Goal: Task Accomplishment & Management: Manage account settings

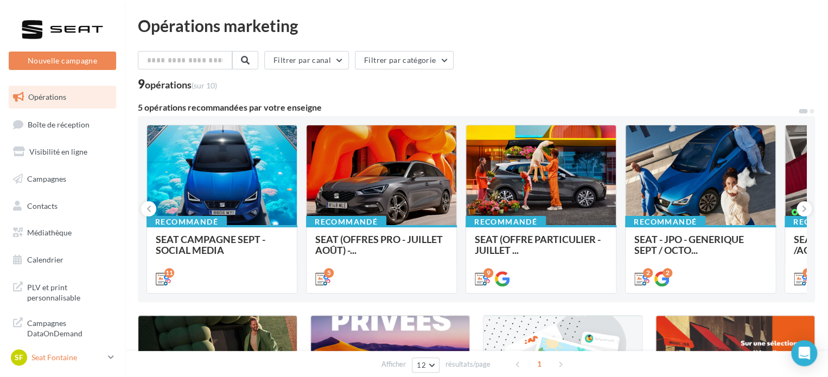
click at [53, 361] on p "Seat Fontaine" at bounding box center [67, 357] width 72 height 11
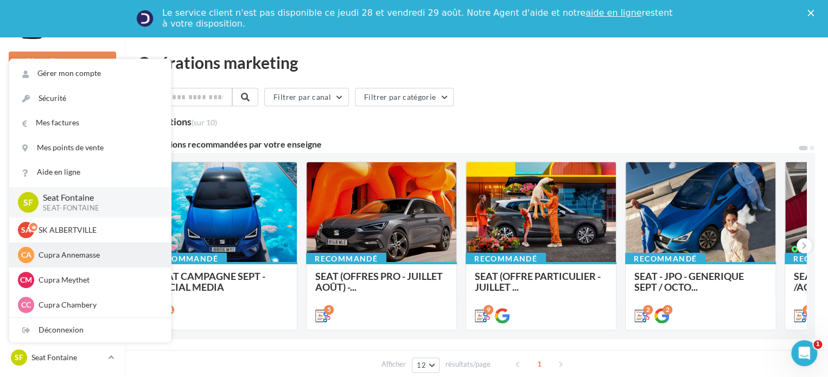
click at [76, 263] on div "CA Cupra Annemasse cupra_annemasse" at bounding box center [90, 255] width 144 height 16
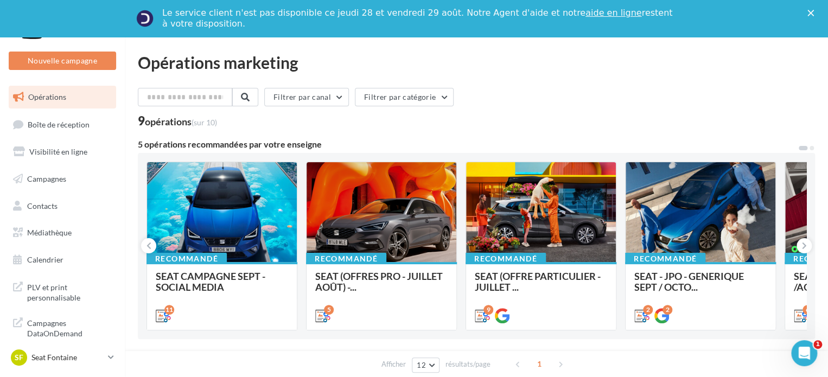
click at [814, 14] on icon "Fermer" at bounding box center [811, 13] width 7 height 7
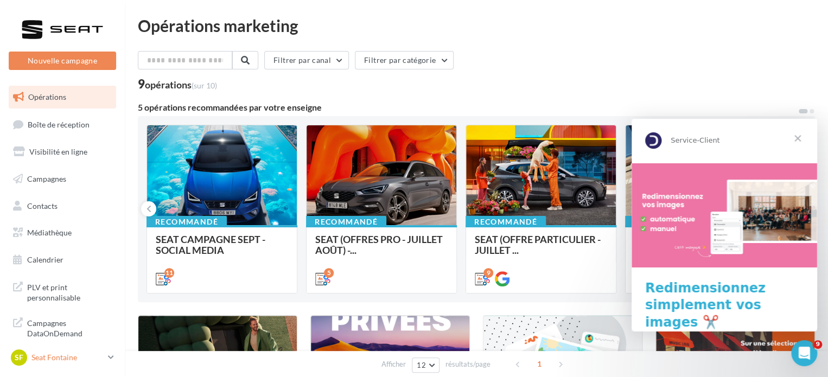
click at [112, 364] on link "SF Seat Fontaine SEAT-FONTAINE" at bounding box center [62, 357] width 107 height 21
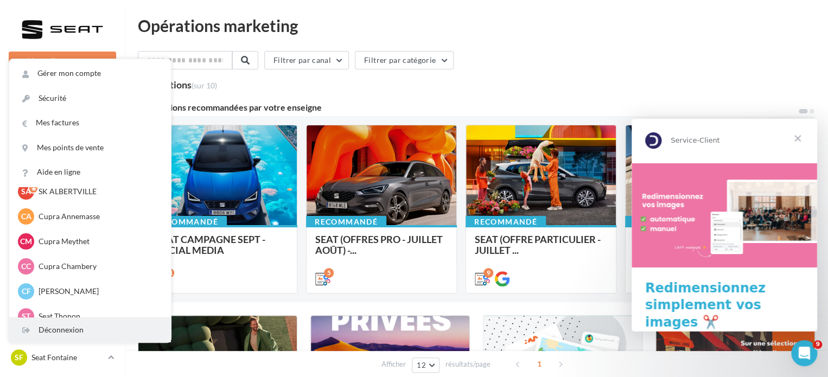
scroll to position [54, 0]
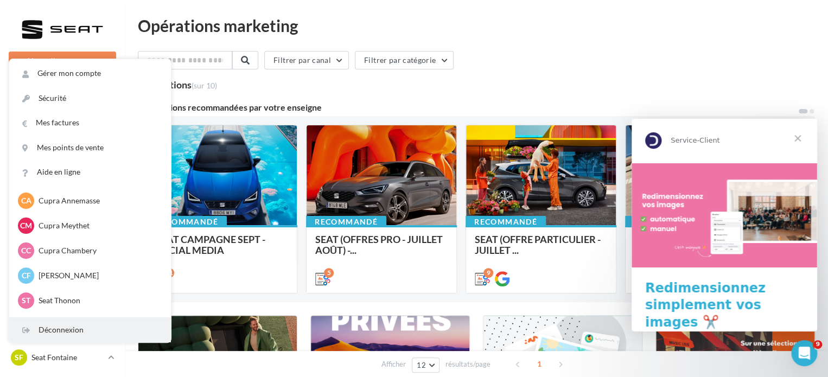
click at [73, 328] on div "Déconnexion" at bounding box center [90, 330] width 162 height 24
